Goal: Task Accomplishment & Management: Use online tool/utility

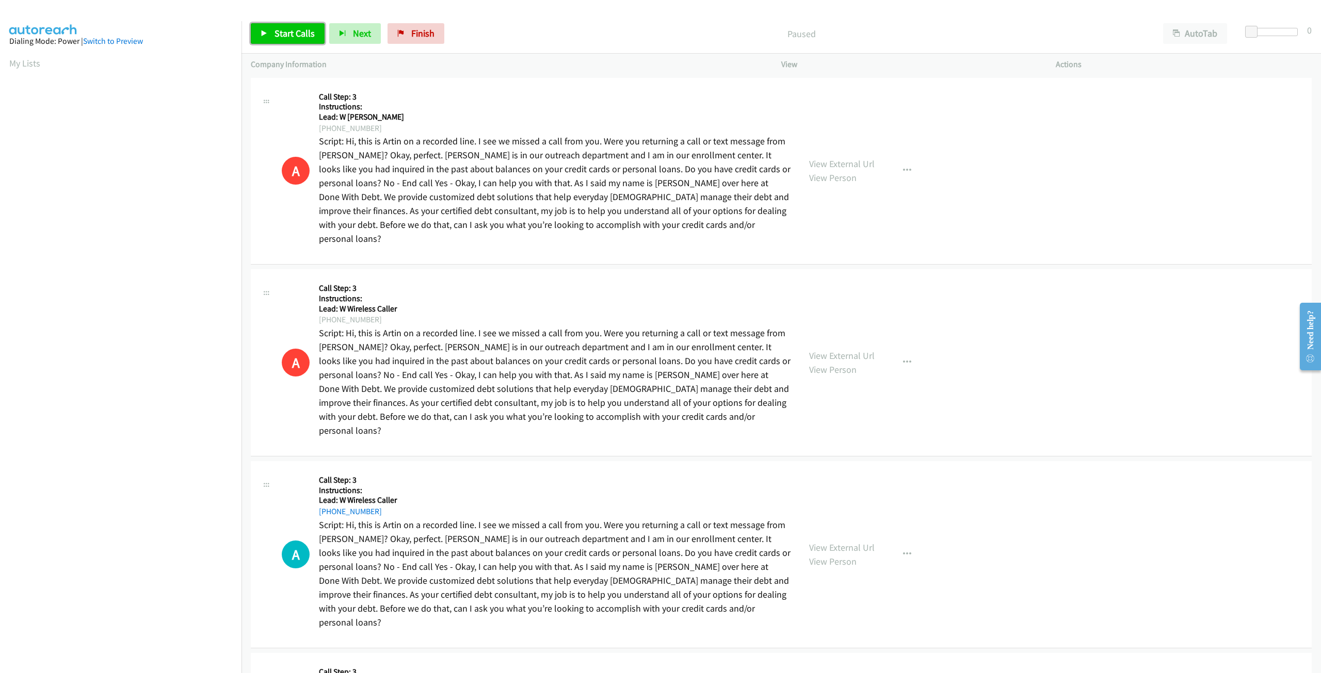
click at [285, 30] on span "Start Calls" at bounding box center [294, 33] width 40 height 12
click at [341, 31] on span "Next" at bounding box center [345, 33] width 18 height 12
click at [323, 31] on icon "button" at bounding box center [325, 33] width 7 height 7
click at [334, 39] on button "Next" at bounding box center [338, 33] width 52 height 21
click at [291, 33] on span "Pause" at bounding box center [285, 33] width 23 height 12
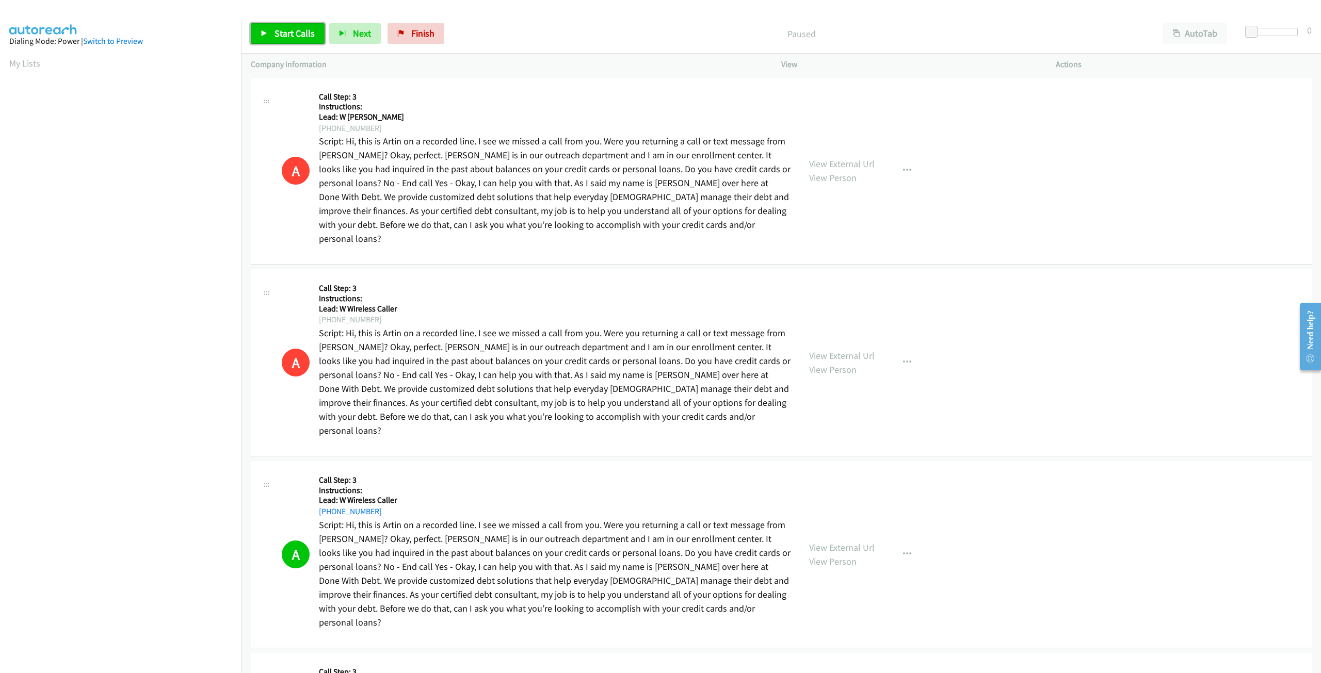
click at [291, 33] on span "Start Calls" at bounding box center [294, 33] width 40 height 12
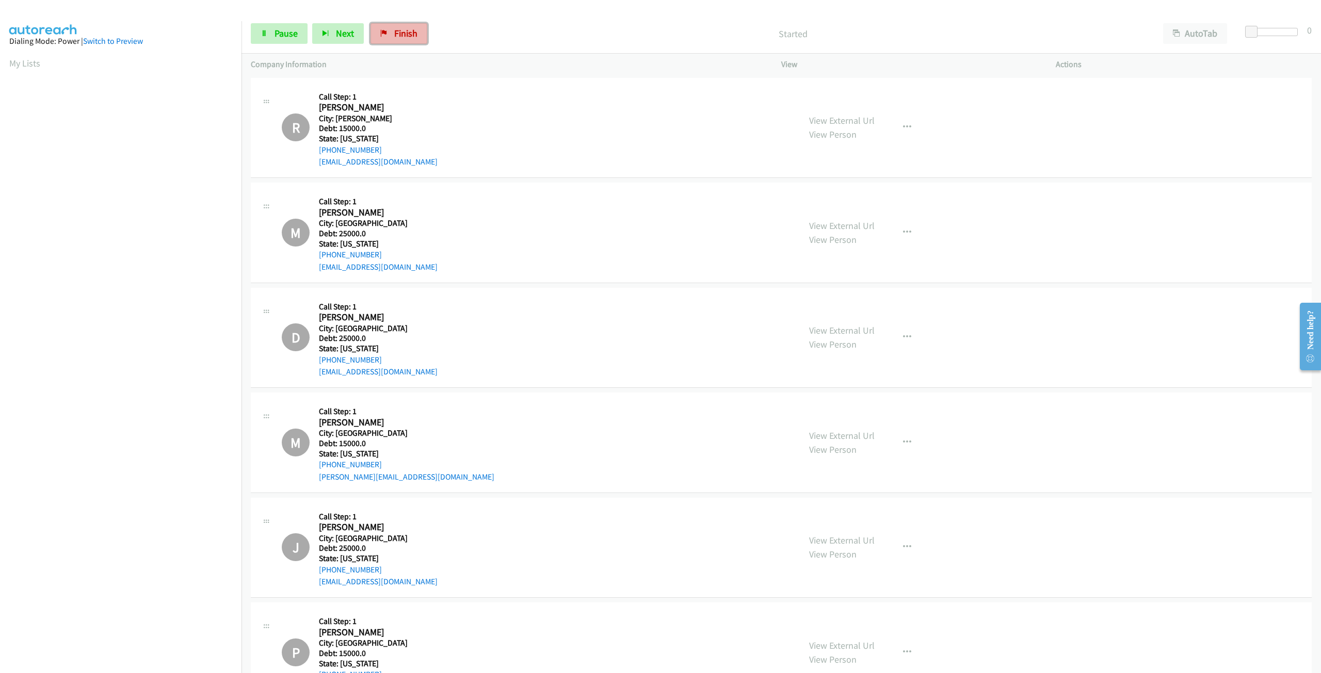
click at [411, 37] on span "Finish" at bounding box center [405, 33] width 23 height 12
click at [328, 35] on icon "button" at bounding box center [325, 33] width 7 height 7
click at [285, 36] on span "Pause" at bounding box center [285, 33] width 23 height 12
click at [306, 34] on span "Start Calls" at bounding box center [294, 33] width 40 height 12
click at [405, 36] on span "Finish" at bounding box center [405, 33] width 23 height 12
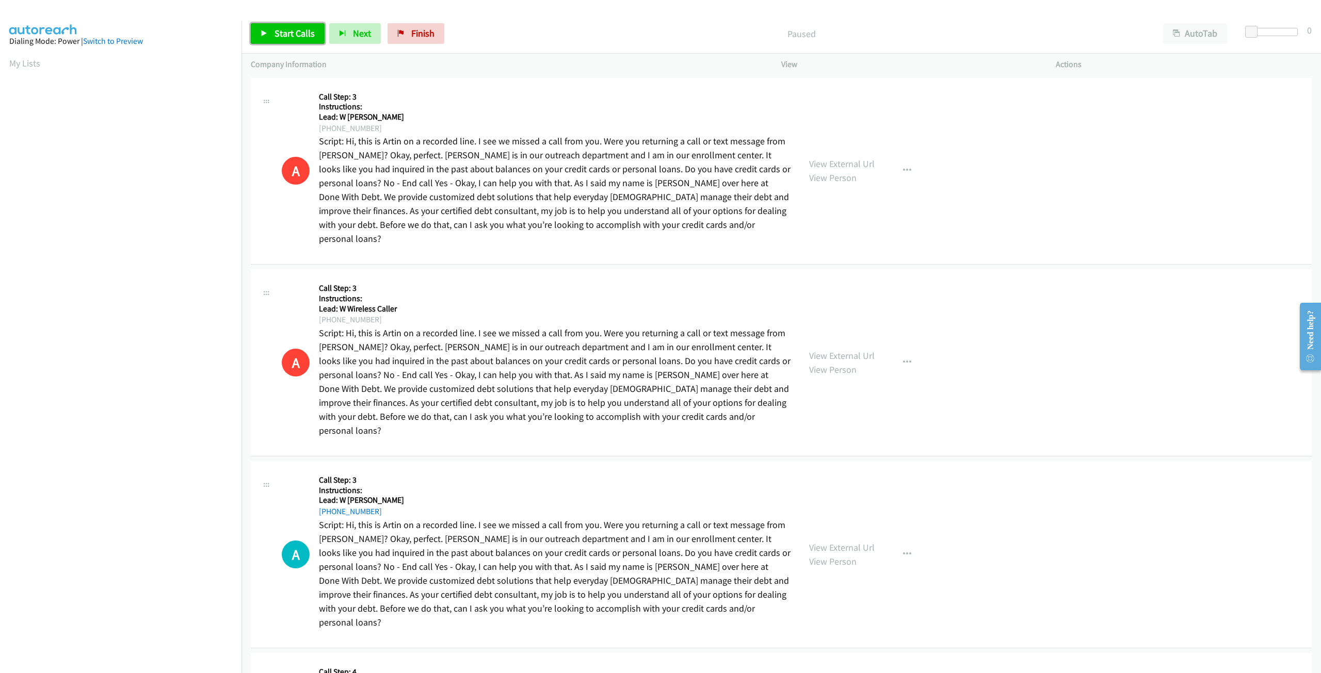
click at [279, 36] on span "Start Calls" at bounding box center [294, 33] width 40 height 12
click at [338, 37] on span "Next" at bounding box center [345, 33] width 18 height 12
click at [387, 24] on link "Finish" at bounding box center [398, 33] width 57 height 21
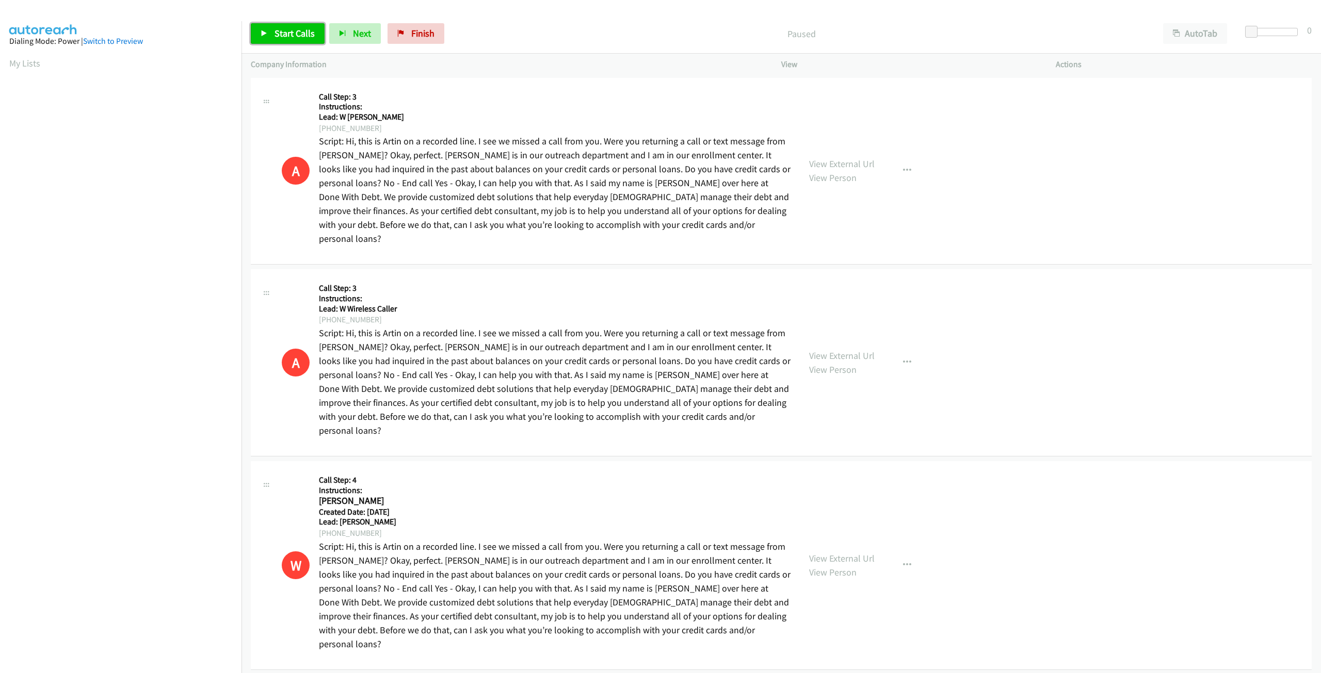
click at [291, 35] on span "Start Calls" at bounding box center [294, 33] width 40 height 12
click at [345, 34] on span "Next" at bounding box center [345, 33] width 18 height 12
drag, startPoint x: 870, startPoint y: 1, endPoint x: 827, endPoint y: 350, distance: 352.4
click at [827, 364] on link "View Person" at bounding box center [832, 370] width 47 height 12
click at [341, 37] on span "Next" at bounding box center [345, 33] width 18 height 12
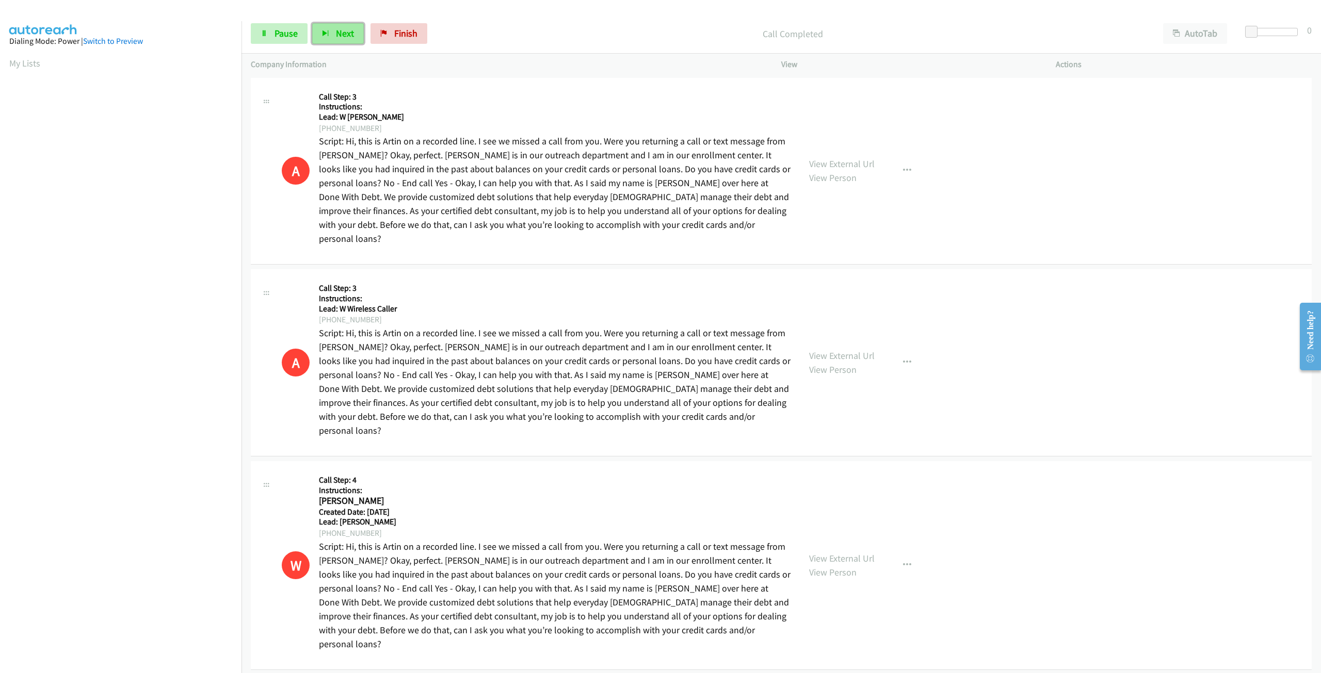
click at [346, 38] on span "Next" at bounding box center [345, 33] width 18 height 12
click at [16, 60] on link "My Lists" at bounding box center [24, 63] width 31 height 12
click at [274, 34] on span "Start Calls" at bounding box center [294, 33] width 40 height 12
click at [376, 25] on link "Finish" at bounding box center [398, 33] width 57 height 21
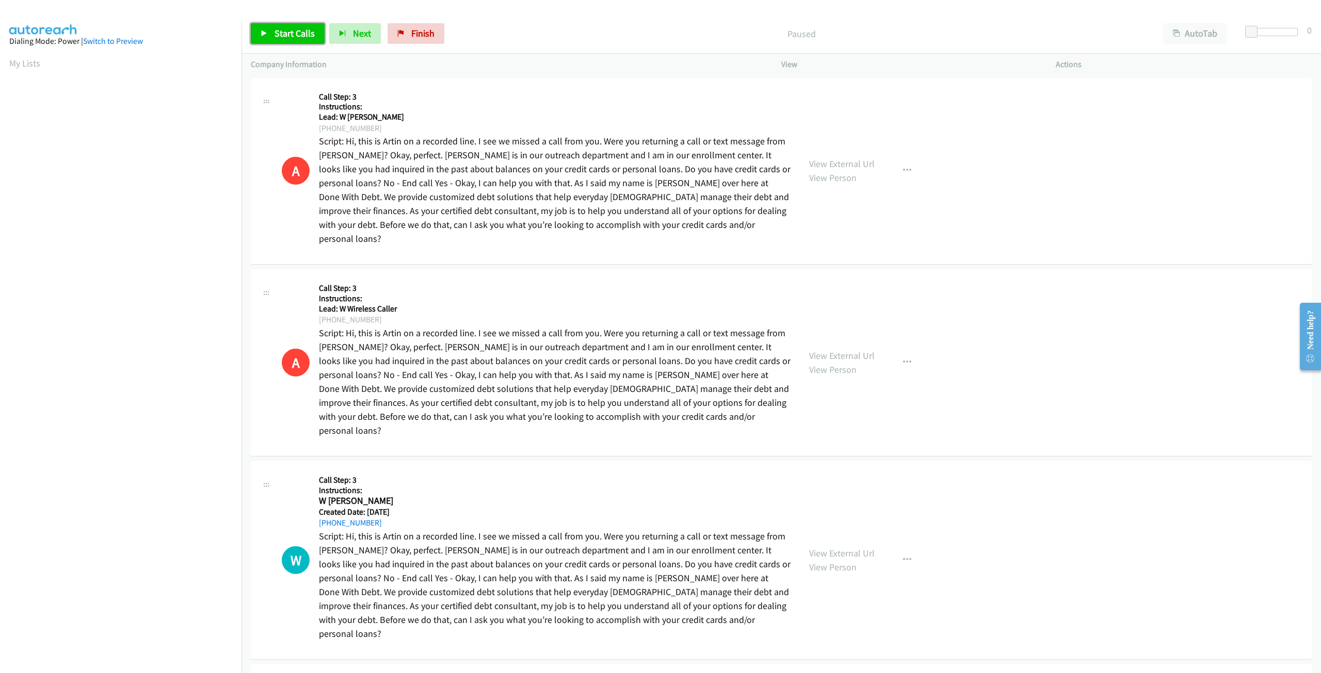
click at [285, 37] on span "Start Calls" at bounding box center [294, 33] width 40 height 12
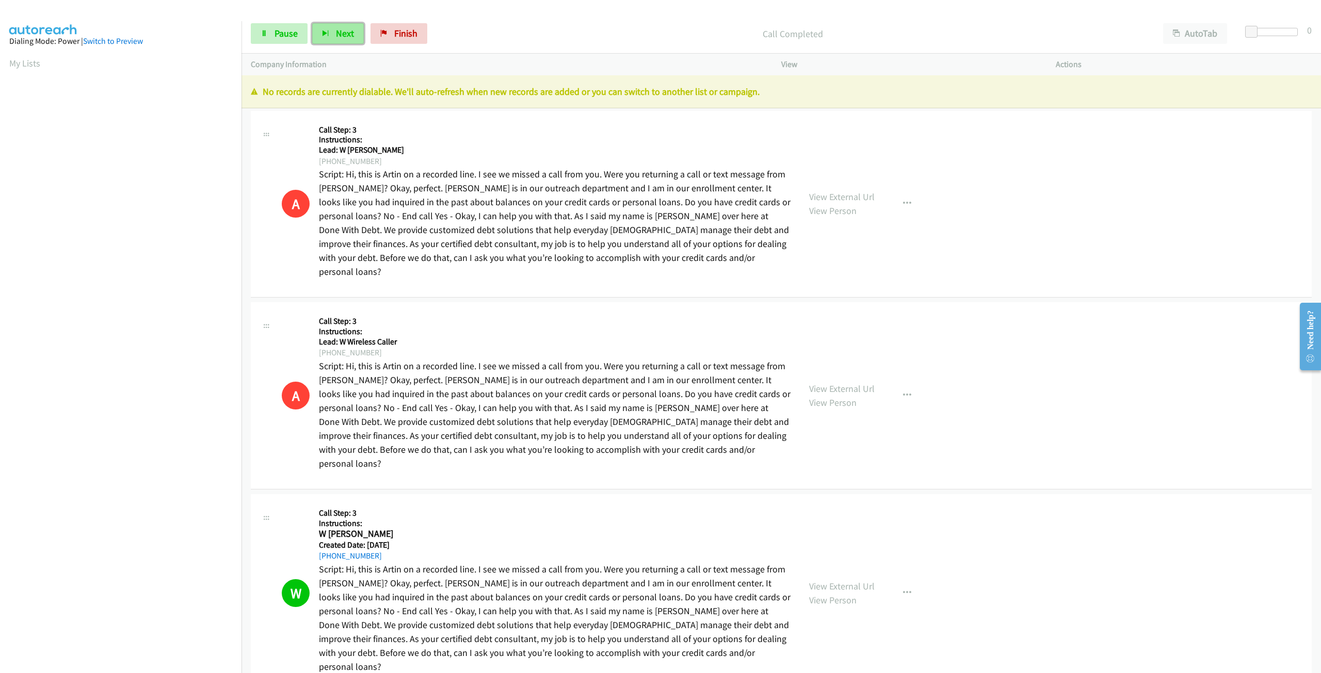
click at [332, 37] on button "Next" at bounding box center [338, 33] width 52 height 21
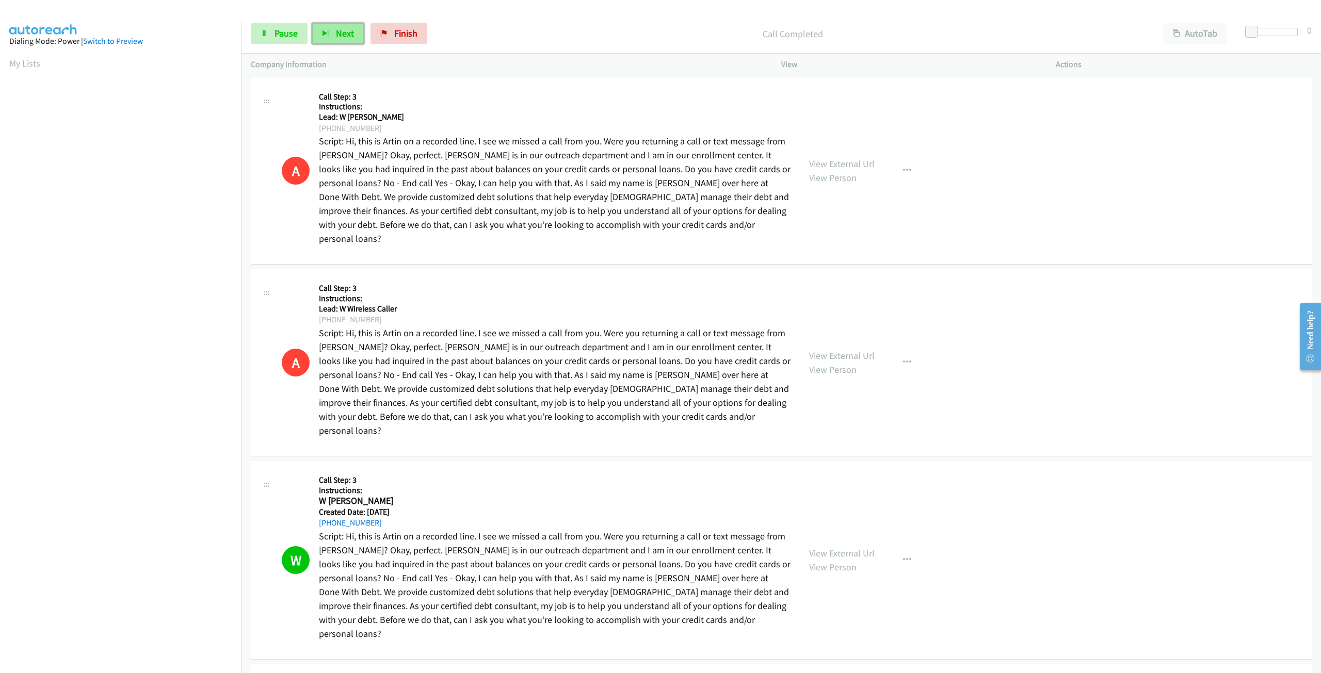
click at [322, 35] on icon "button" at bounding box center [325, 33] width 7 height 7
click at [280, 37] on span "Pause" at bounding box center [285, 33] width 23 height 12
click at [282, 35] on span "Start Calls" at bounding box center [294, 33] width 40 height 12
click at [327, 30] on icon "button" at bounding box center [325, 33] width 7 height 7
click at [277, 39] on span "Pause" at bounding box center [285, 33] width 23 height 12
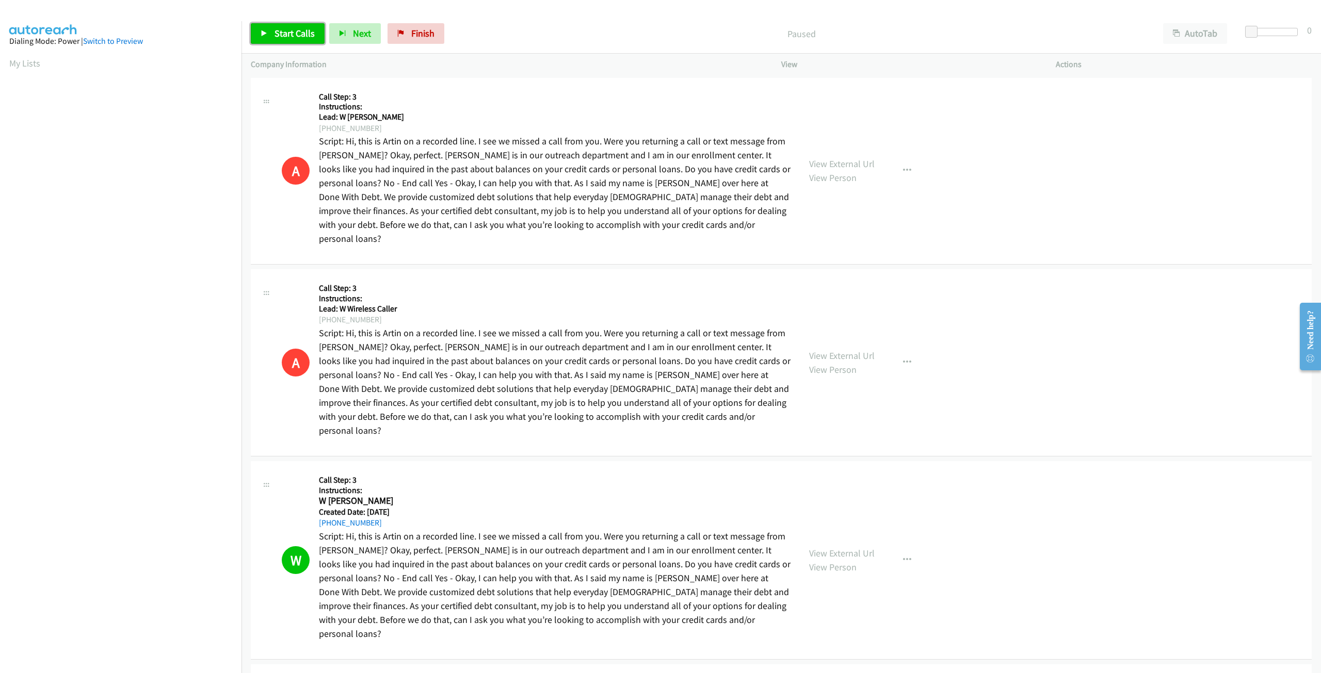
click at [277, 39] on span "Start Calls" at bounding box center [294, 33] width 40 height 12
click at [270, 38] on link "Pause" at bounding box center [279, 33] width 57 height 21
click at [270, 38] on link "Start Calls" at bounding box center [288, 33] width 74 height 21
click at [276, 36] on span "Pause" at bounding box center [285, 33] width 23 height 12
click at [271, 34] on link "Start Calls" at bounding box center [288, 33] width 74 height 21
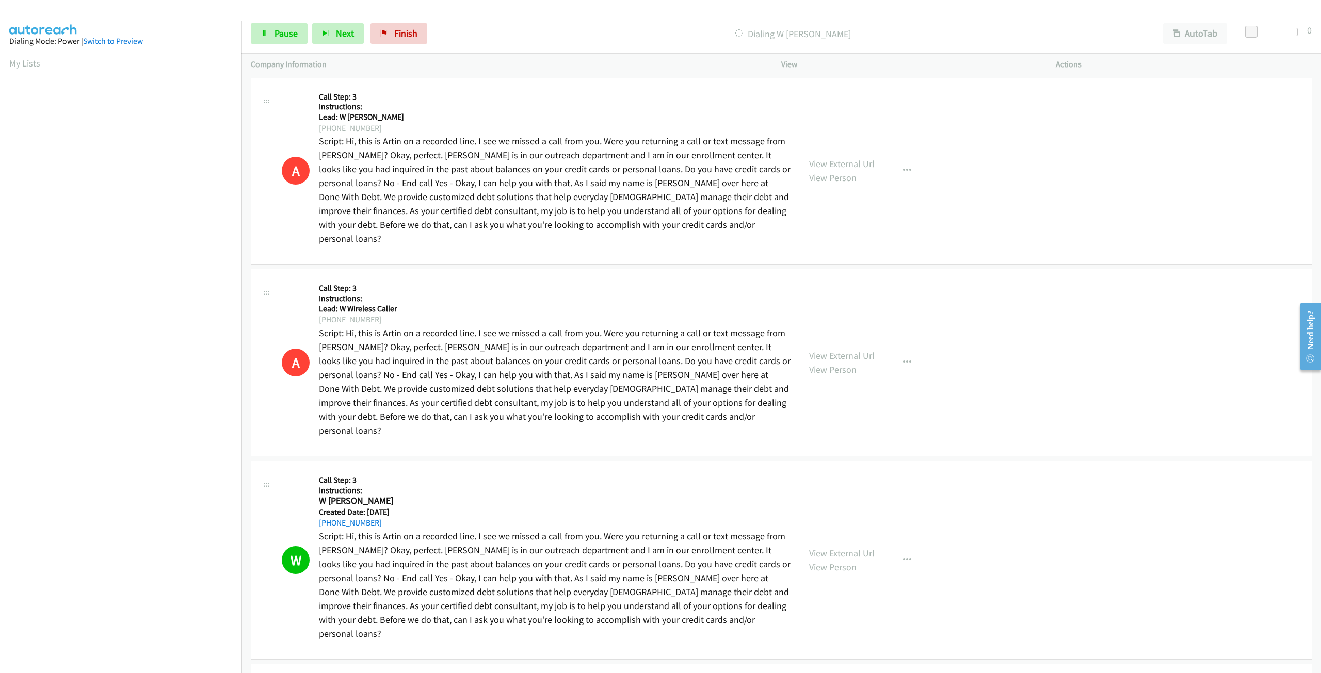
drag, startPoint x: 297, startPoint y: 92, endPoint x: 318, endPoint y: 96, distance: 21.0
click at [318, 96] on div "A Callback Scheduled Call Step: 3 Instructions: America/New_York Lead: W [PERSO…" at bounding box center [536, 171] width 509 height 168
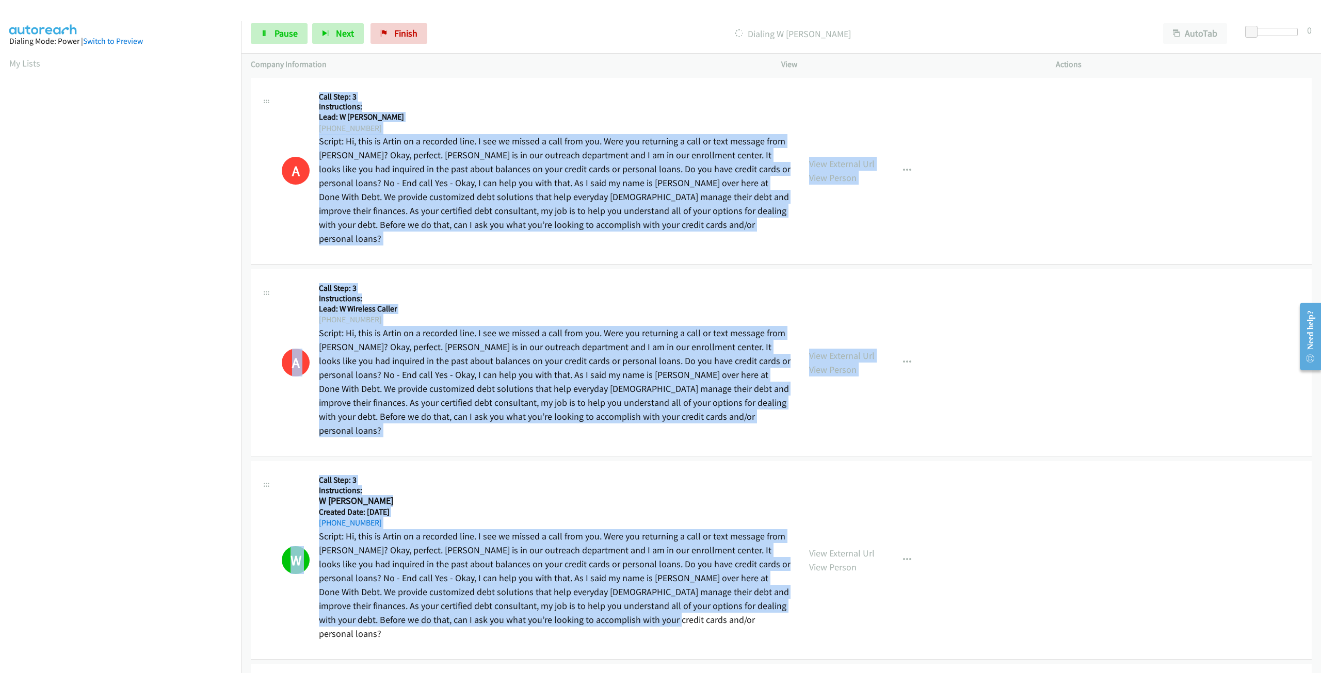
drag, startPoint x: 318, startPoint y: 94, endPoint x: 684, endPoint y: 595, distance: 620.5
click at [684, 595] on p "Script: Hi, this is Artin on a recorded line. I see we missed a call from you. …" at bounding box center [554, 584] width 471 height 111
drag, startPoint x: 317, startPoint y: 93, endPoint x: 689, endPoint y: 597, distance: 627.1
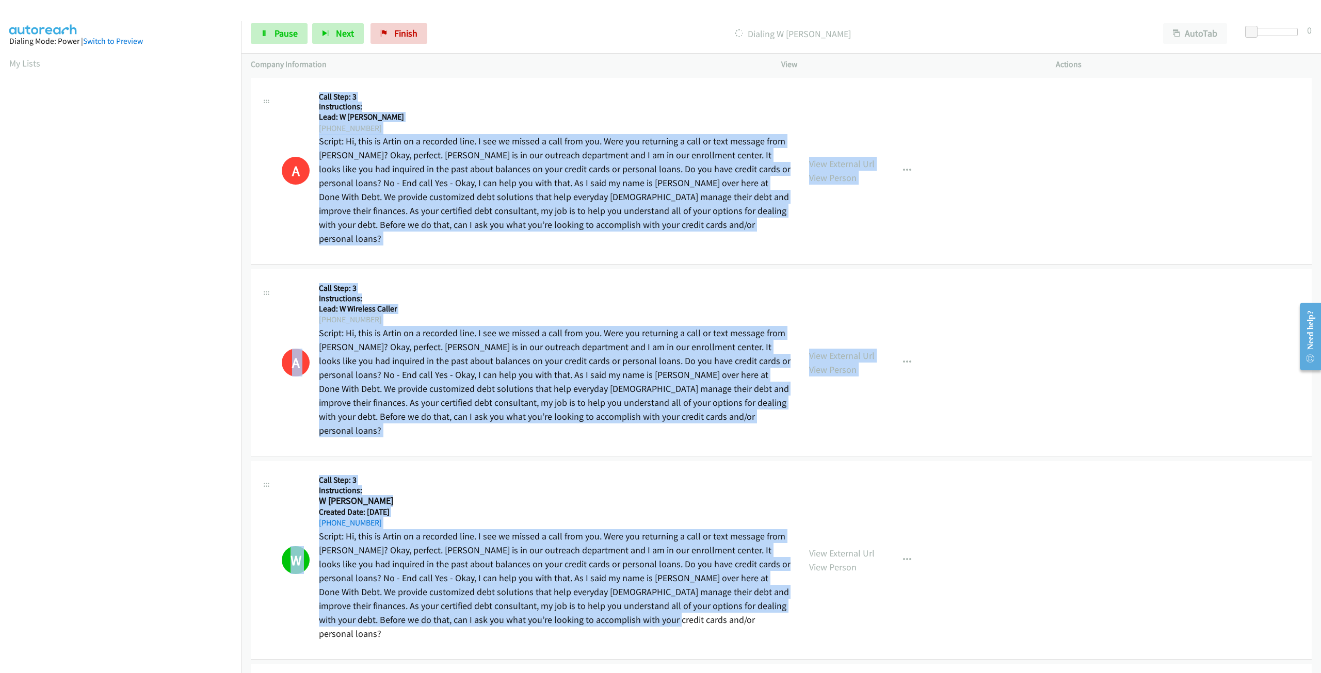
click at [689, 597] on p "Script: Hi, this is Artin on a recorded line. I see we missed a call from you. …" at bounding box center [554, 584] width 471 height 111
drag, startPoint x: 677, startPoint y: 601, endPoint x: 307, endPoint y: 92, distance: 629.4
click at [307, 92] on div "A Callback Scheduled Call Step: 3 Instructions: America/New_York Lead: W [PERSO…" at bounding box center [536, 171] width 509 height 168
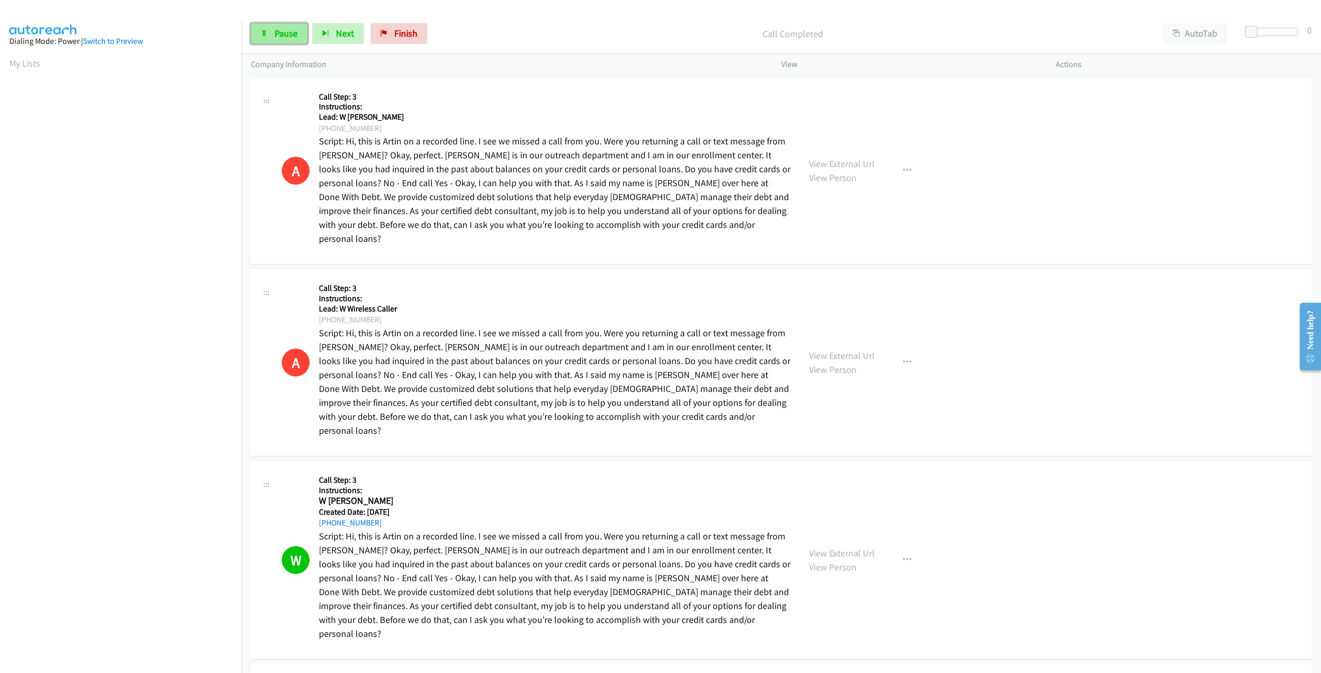
click at [283, 39] on span "Pause" at bounding box center [285, 33] width 23 height 12
click at [283, 38] on span "Start Calls" at bounding box center [294, 33] width 40 height 12
click at [336, 36] on span "Next" at bounding box center [345, 33] width 18 height 12
click at [276, 25] on link "Pause" at bounding box center [279, 33] width 57 height 21
click at [295, 36] on span "Start Calls" at bounding box center [294, 33] width 40 height 12
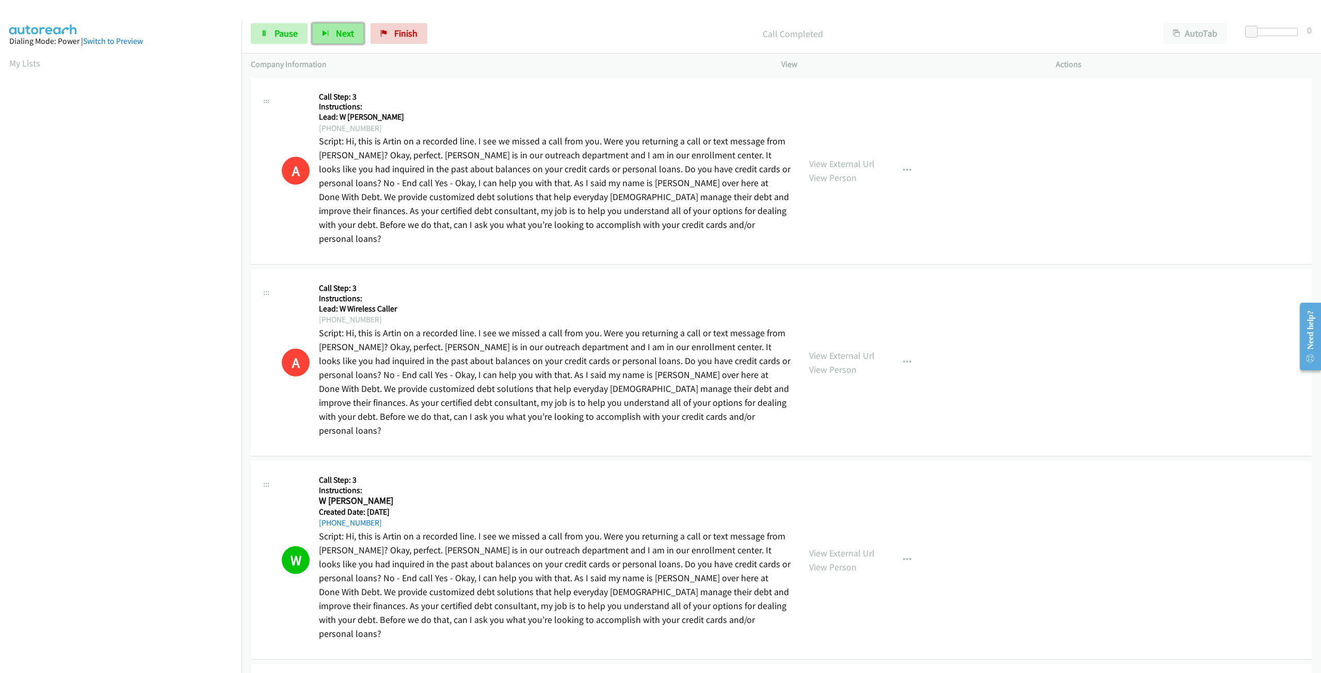
click at [323, 29] on button "Next" at bounding box center [338, 33] width 52 height 21
click at [284, 35] on span "Pause" at bounding box center [285, 33] width 23 height 12
click at [284, 35] on span "Start Calls" at bounding box center [294, 33] width 40 height 12
click at [286, 41] on link "Pause" at bounding box center [279, 33] width 57 height 21
click at [286, 38] on span "Start Calls" at bounding box center [294, 33] width 40 height 12
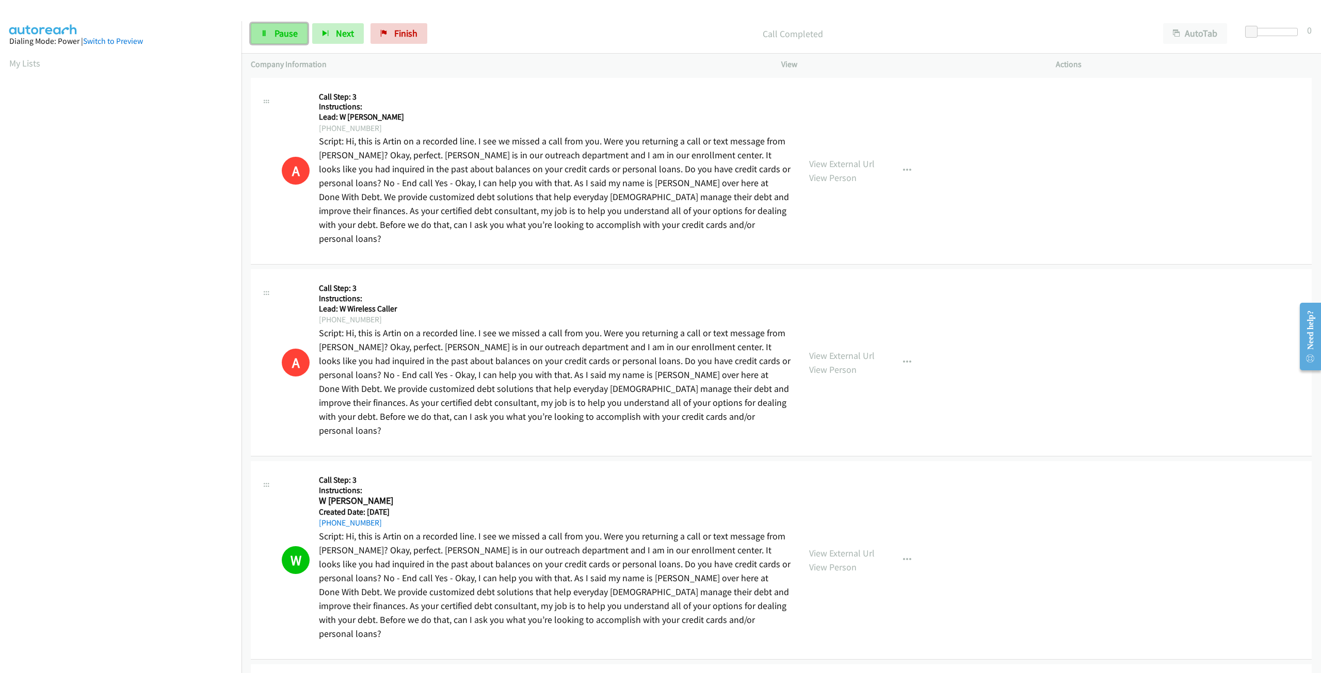
click at [295, 40] on link "Pause" at bounding box center [279, 33] width 57 height 21
click at [287, 39] on span "Start Calls" at bounding box center [294, 33] width 40 height 12
click at [299, 22] on div "Start Calls Pause Next Finish Call Completed AutoTab AutoTab 0" at bounding box center [780, 34] width 1079 height 40
click at [291, 26] on link "Pause" at bounding box center [279, 33] width 57 height 21
click at [289, 32] on span "Start Calls" at bounding box center [294, 33] width 40 height 12
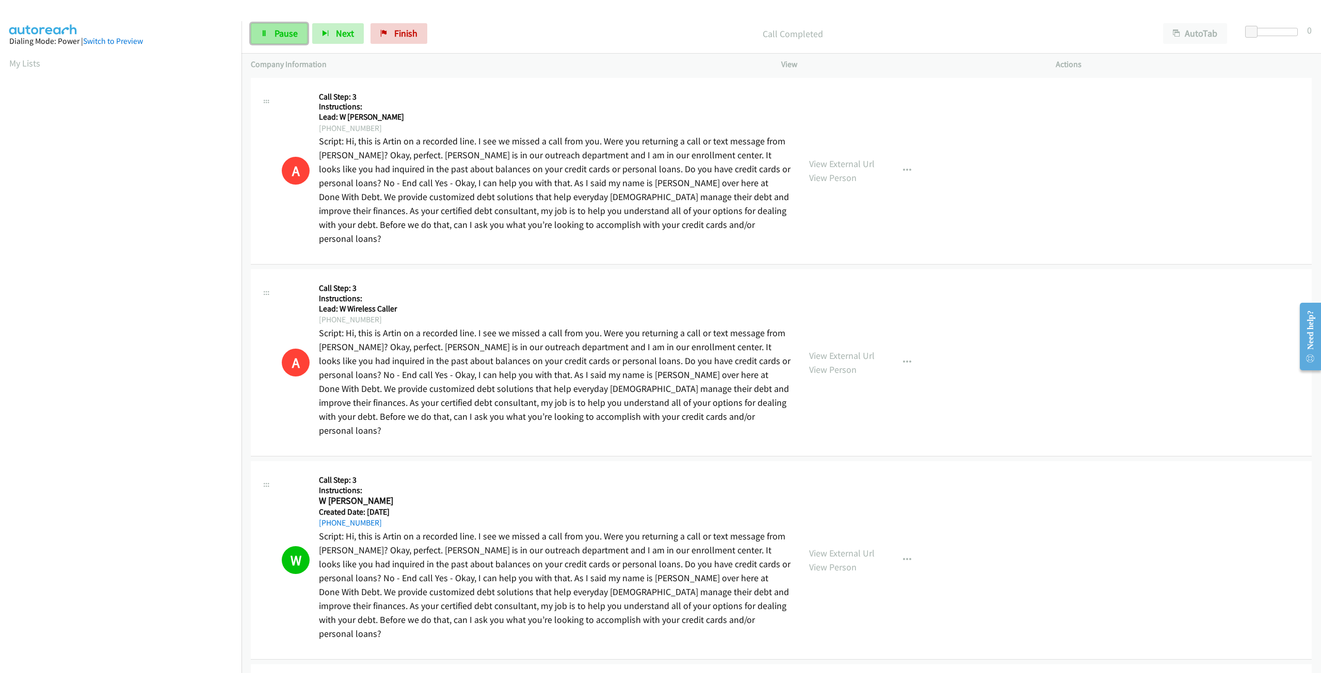
click at [295, 35] on span "Pause" at bounding box center [285, 33] width 23 height 12
click at [278, 39] on link "Start Calls" at bounding box center [288, 33] width 74 height 21
click at [276, 33] on span "Pause" at bounding box center [285, 33] width 23 height 12
click at [276, 33] on span "Start Calls" at bounding box center [294, 33] width 40 height 12
click at [265, 36] on icon at bounding box center [264, 33] width 7 height 7
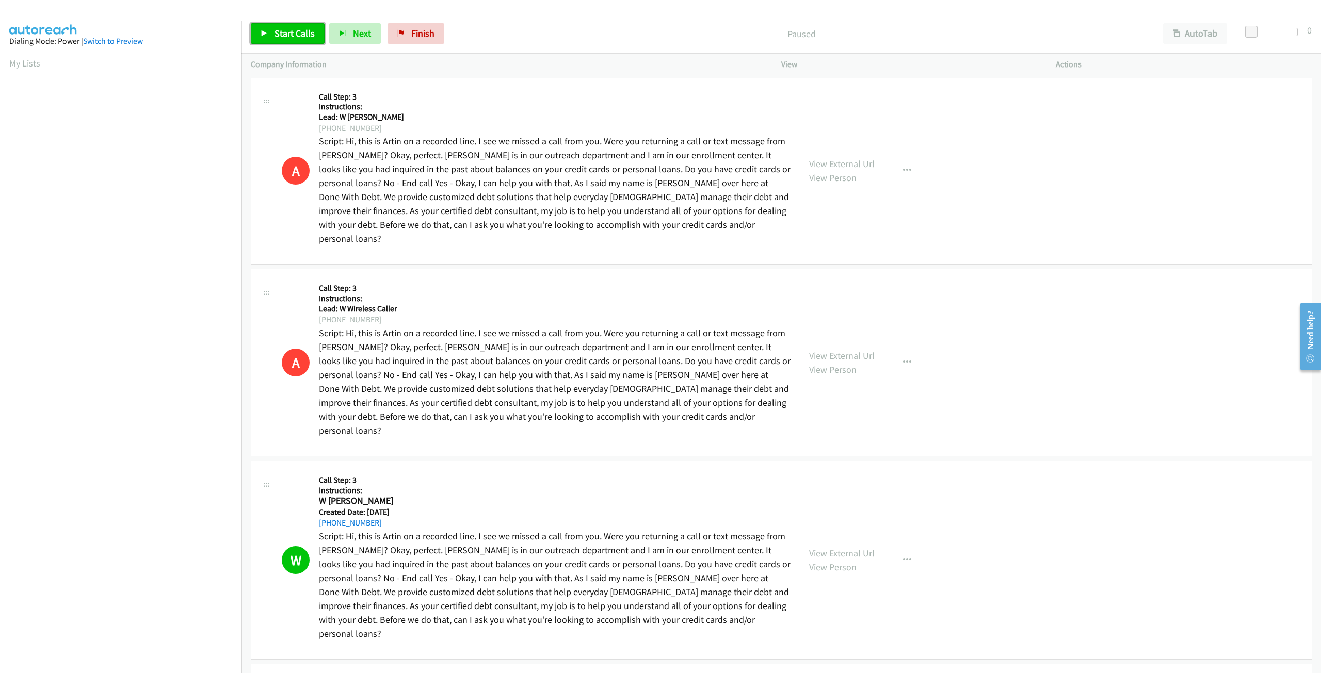
click at [274, 36] on span "Start Calls" at bounding box center [294, 33] width 40 height 12
click at [277, 32] on span "Pause" at bounding box center [285, 33] width 23 height 12
click at [277, 32] on span "Start Calls" at bounding box center [294, 33] width 40 height 12
click at [270, 40] on link "Pause" at bounding box center [279, 33] width 57 height 21
click at [278, 38] on span "Start Calls" at bounding box center [294, 33] width 40 height 12
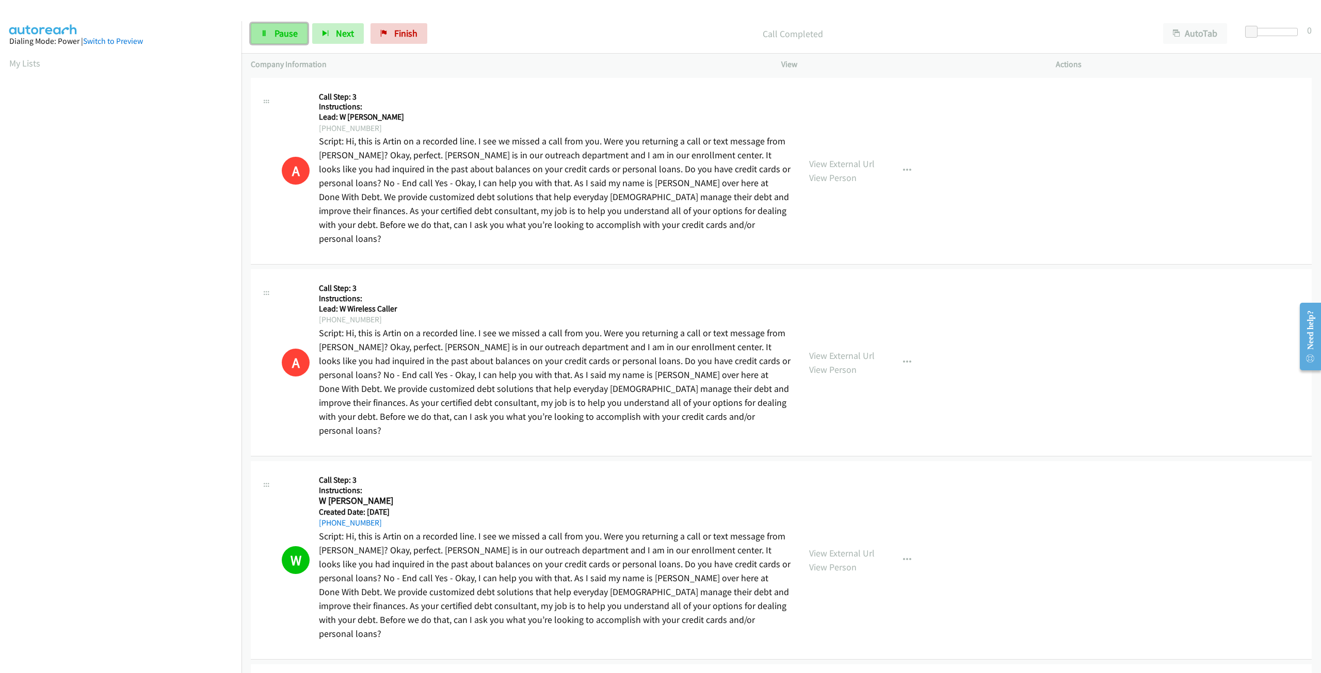
click at [256, 35] on link "Pause" at bounding box center [279, 33] width 57 height 21
click at [272, 32] on link "Start Calls" at bounding box center [288, 33] width 74 height 21
click at [270, 37] on link "Pause" at bounding box center [279, 33] width 57 height 21
click at [273, 37] on link "Start Calls" at bounding box center [288, 33] width 74 height 21
click at [287, 29] on span "Pause" at bounding box center [285, 33] width 23 height 12
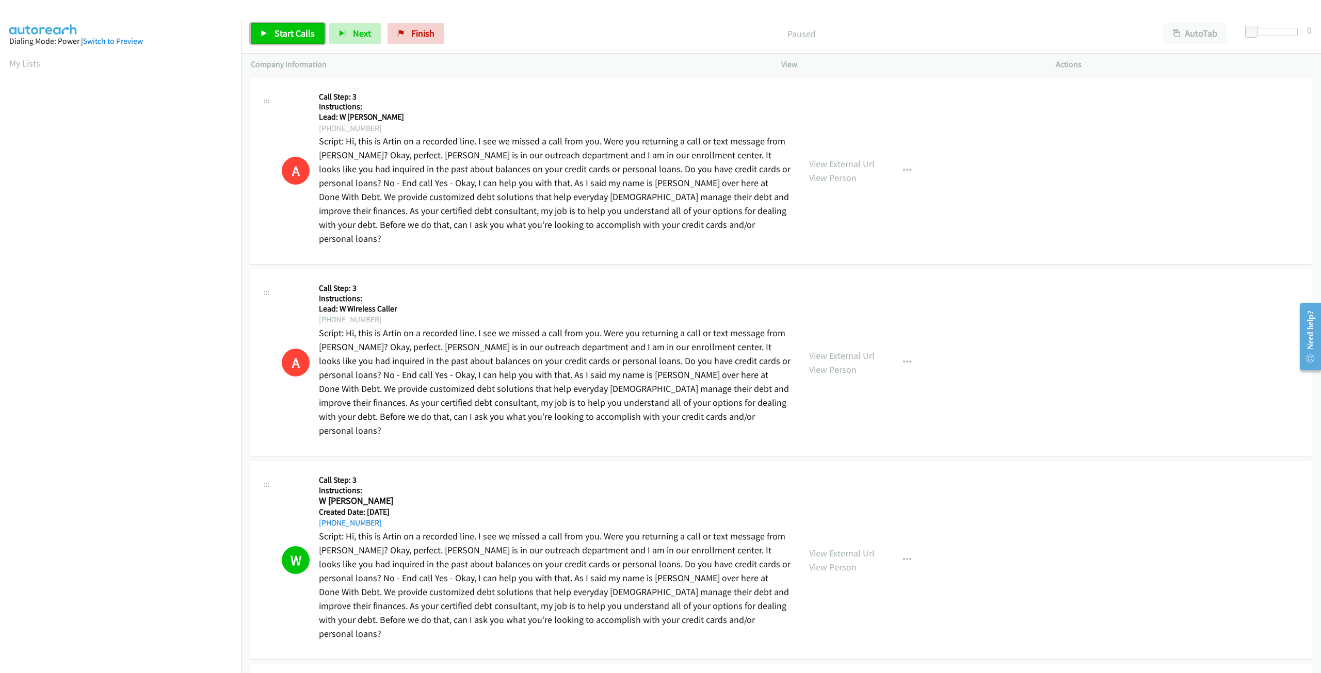
click at [287, 29] on span "Start Calls" at bounding box center [294, 33] width 40 height 12
click at [276, 35] on span "Pause" at bounding box center [285, 33] width 23 height 12
click at [276, 35] on span "Start Calls" at bounding box center [294, 33] width 40 height 12
click at [285, 34] on span "Pause" at bounding box center [285, 33] width 23 height 12
click at [276, 36] on span "Start Calls" at bounding box center [294, 33] width 40 height 12
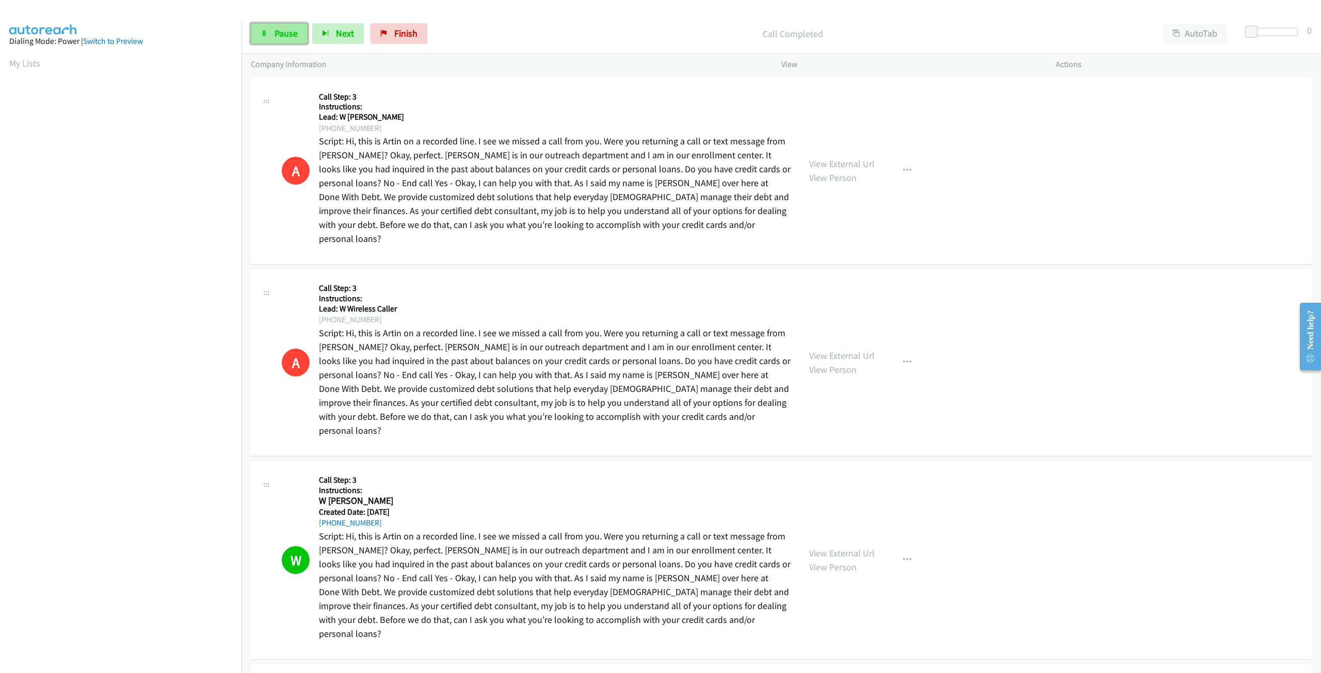
click at [269, 31] on link "Pause" at bounding box center [279, 33] width 57 height 21
click at [276, 34] on span "Start Calls" at bounding box center [294, 33] width 40 height 12
click at [317, 34] on button "Next" at bounding box center [338, 33] width 52 height 21
click at [286, 39] on span "Pause" at bounding box center [285, 33] width 23 height 12
click at [280, 37] on span "Start Calls" at bounding box center [294, 33] width 40 height 12
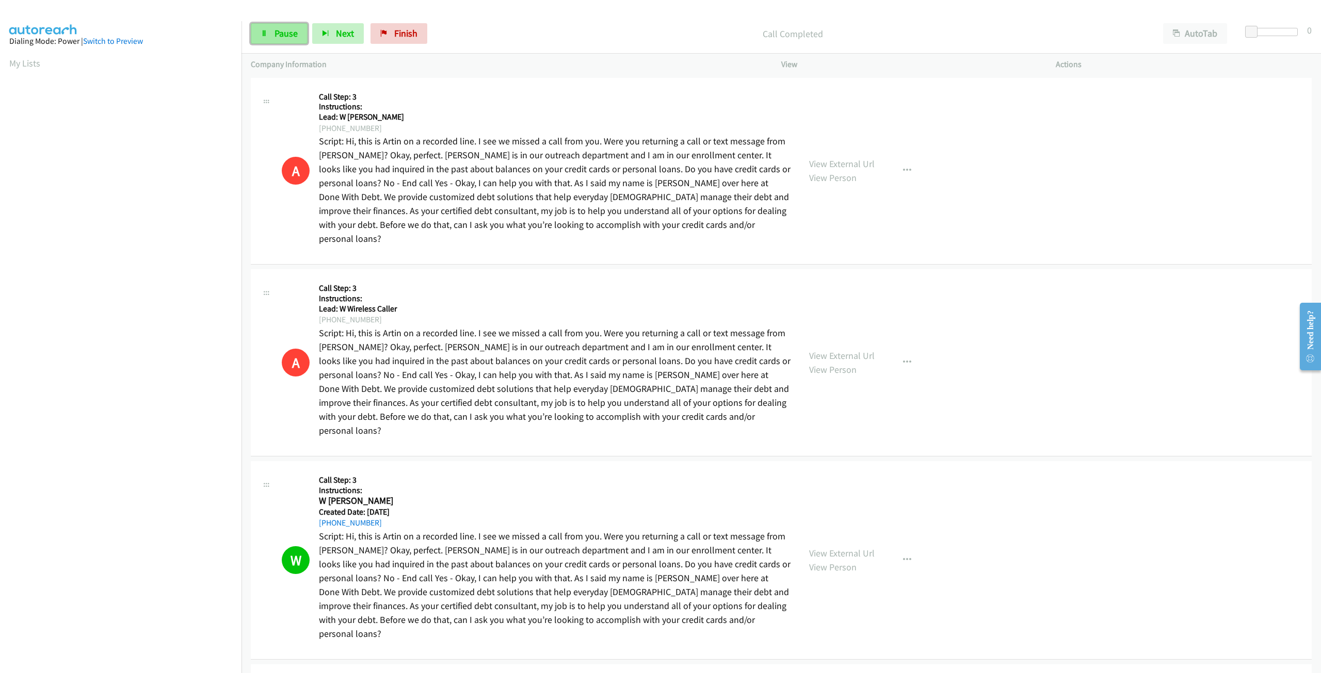
click at [286, 34] on span "Pause" at bounding box center [285, 33] width 23 height 12
click at [282, 32] on span "Start Calls" at bounding box center [294, 33] width 40 height 12
click at [275, 32] on span "Pause" at bounding box center [285, 33] width 23 height 12
click at [311, 27] on span "Start Calls" at bounding box center [294, 33] width 40 height 12
click at [260, 33] on link "Pause" at bounding box center [279, 33] width 57 height 21
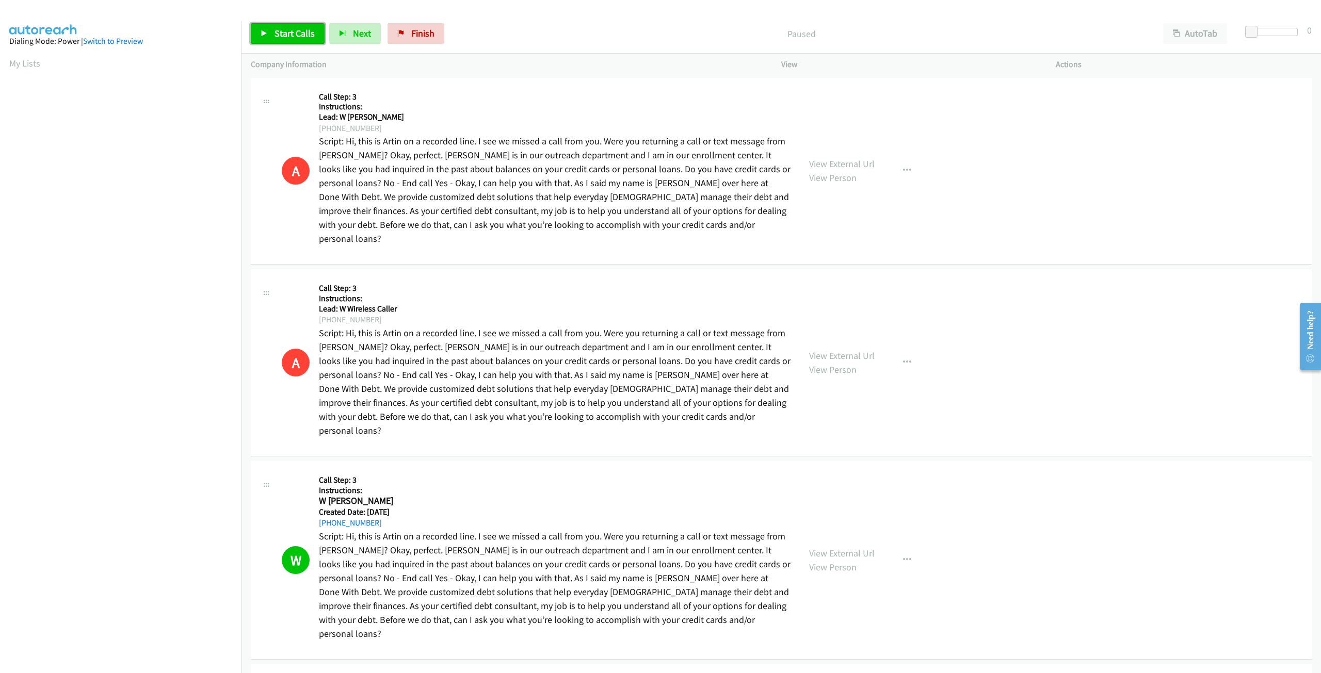
click at [269, 33] on link "Start Calls" at bounding box center [288, 33] width 74 height 21
click at [301, 39] on link "Pause" at bounding box center [279, 33] width 57 height 21
click at [301, 39] on span "Start Calls" at bounding box center [294, 33] width 40 height 12
click at [288, 40] on link "Pause" at bounding box center [279, 33] width 57 height 21
click at [295, 33] on span "Start Calls" at bounding box center [294, 33] width 40 height 12
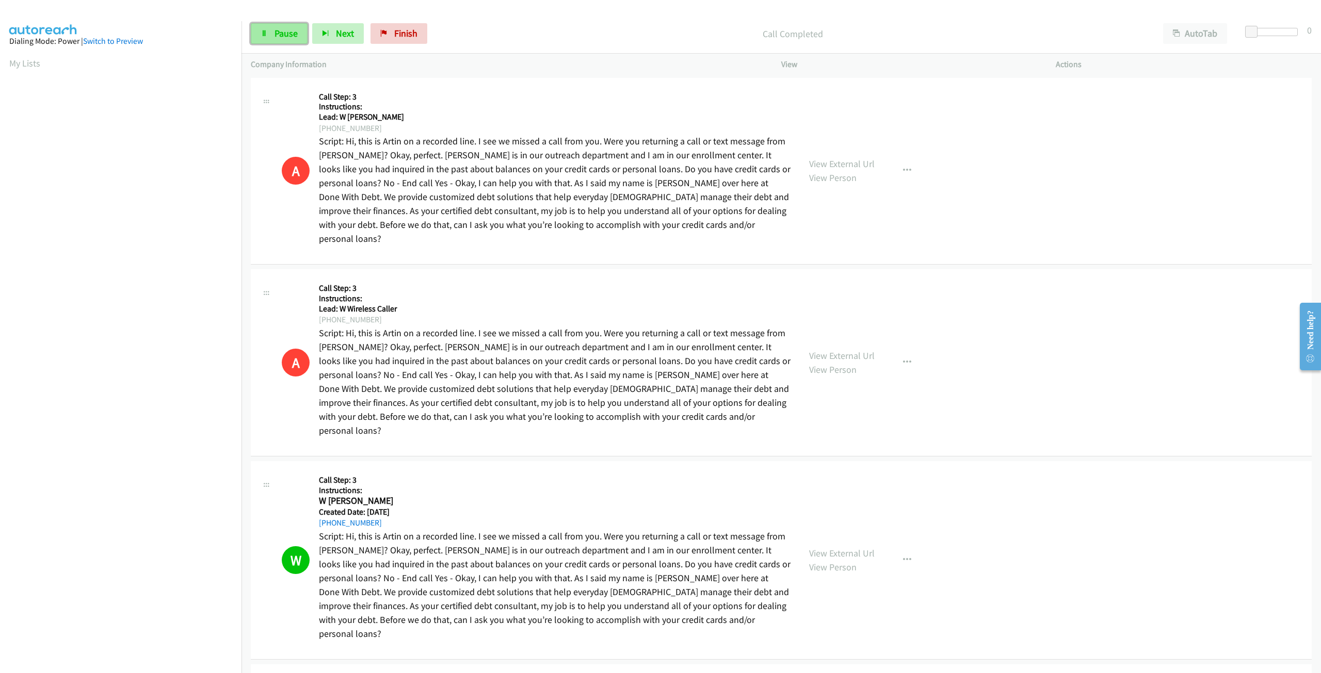
click at [294, 35] on span "Pause" at bounding box center [285, 33] width 23 height 12
click at [277, 31] on span "Start Calls" at bounding box center [294, 33] width 40 height 12
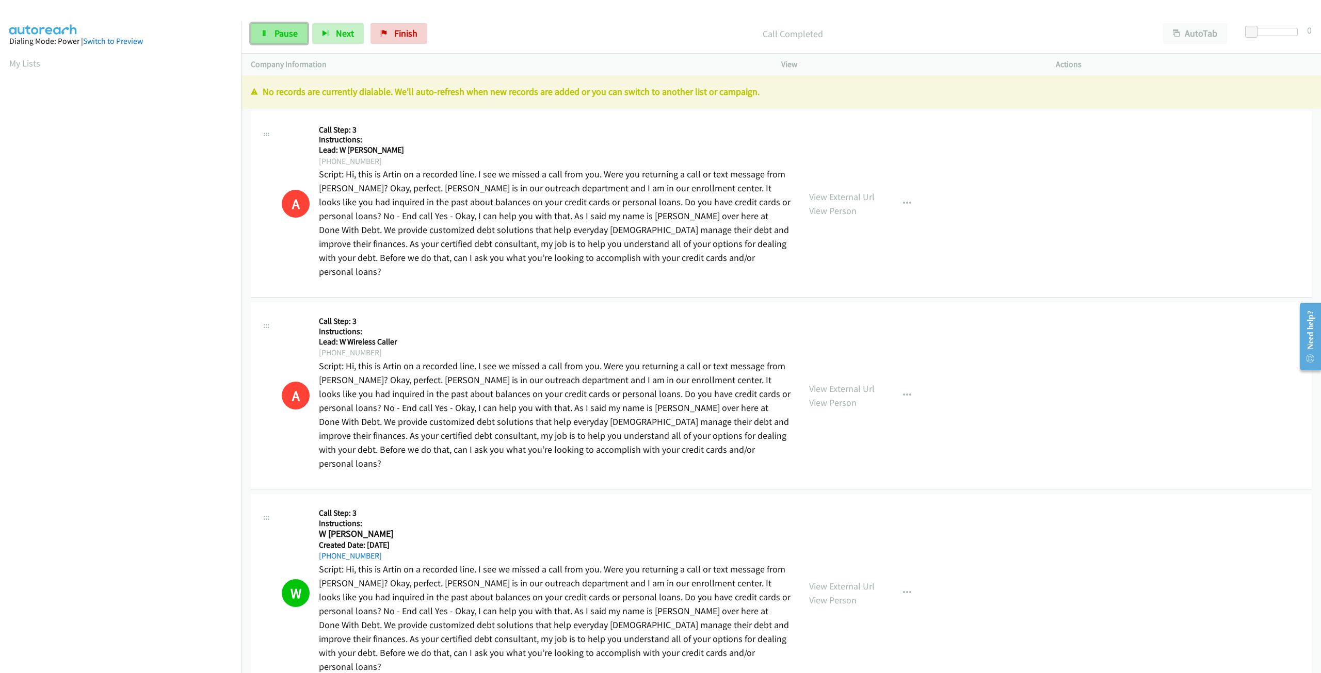
click at [290, 34] on span "Pause" at bounding box center [285, 33] width 23 height 12
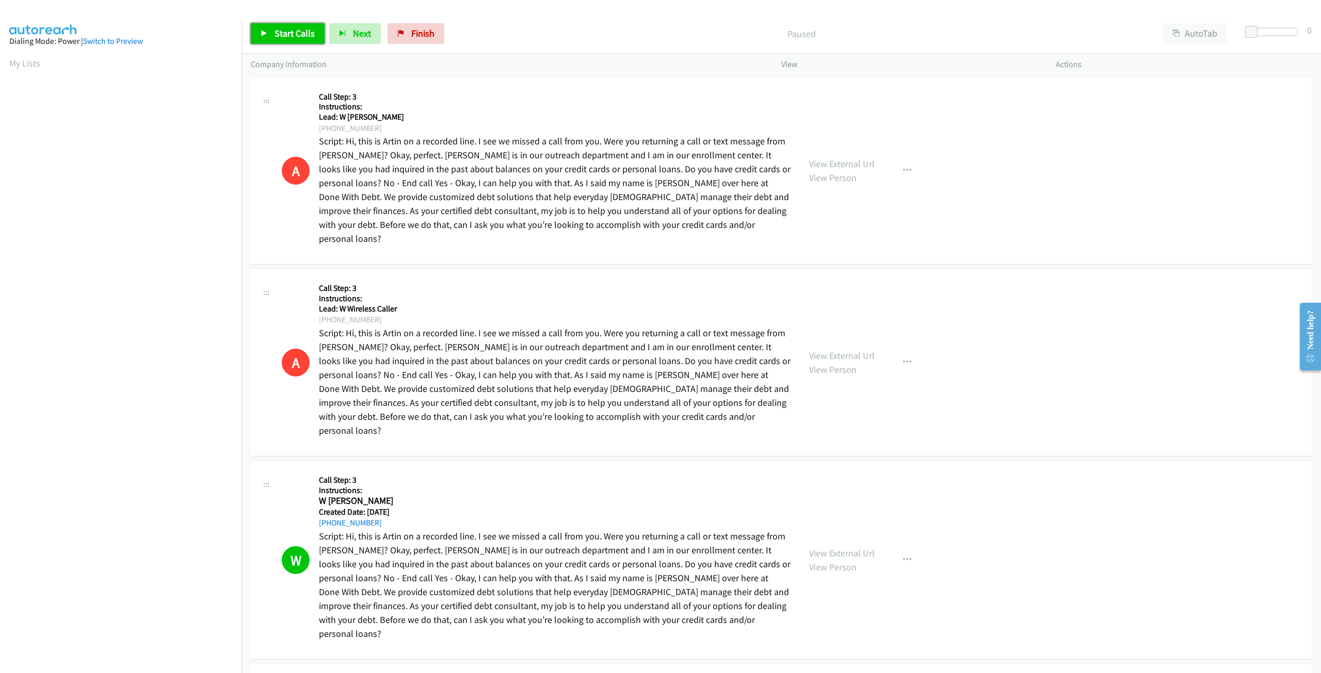
click at [282, 34] on span "Start Calls" at bounding box center [294, 33] width 40 height 12
click at [276, 38] on span "Pause" at bounding box center [285, 33] width 23 height 12
click at [276, 38] on span "Start Calls" at bounding box center [294, 33] width 40 height 12
